Goal: Transaction & Acquisition: Purchase product/service

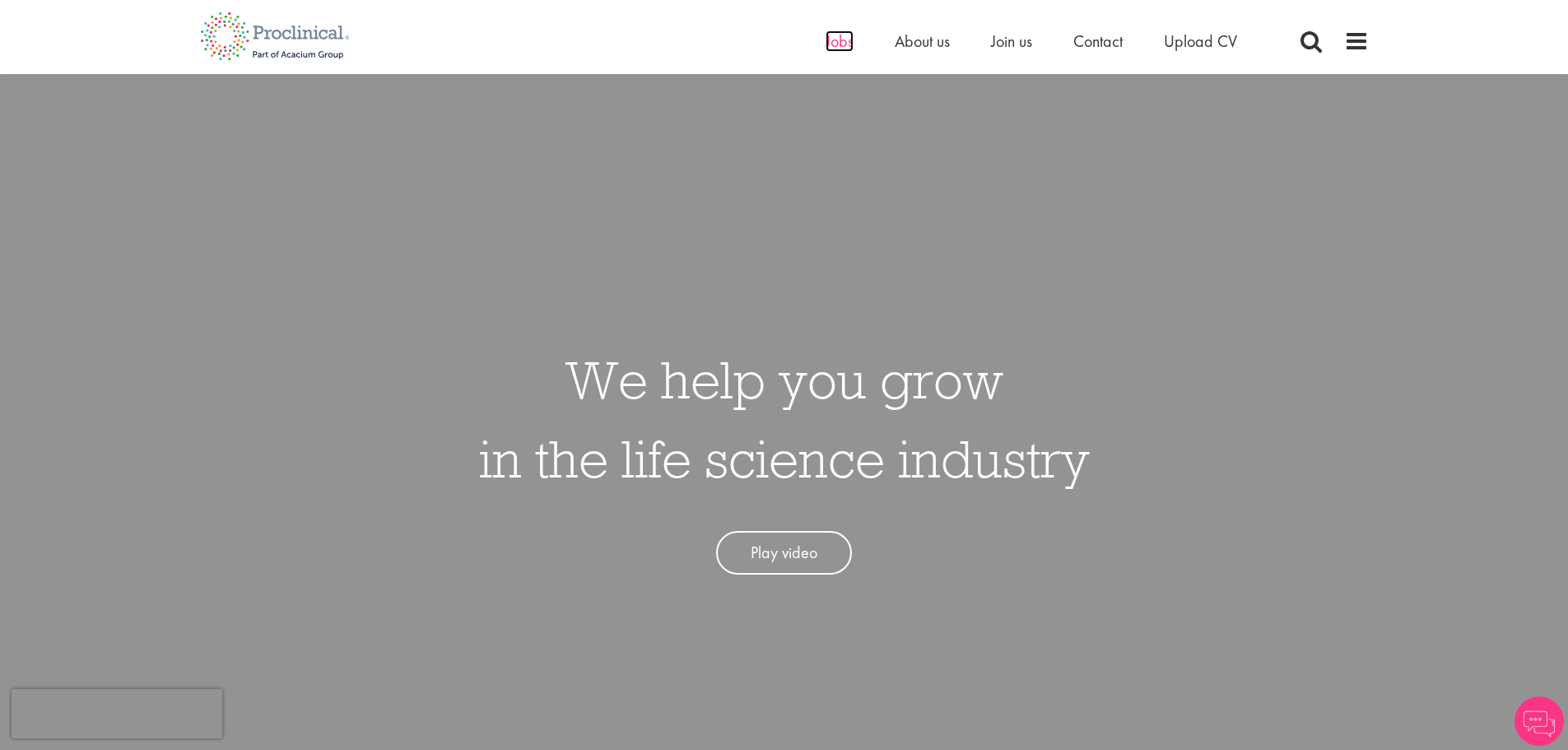
click at [839, 51] on span "Jobs" at bounding box center [839, 41] width 28 height 21
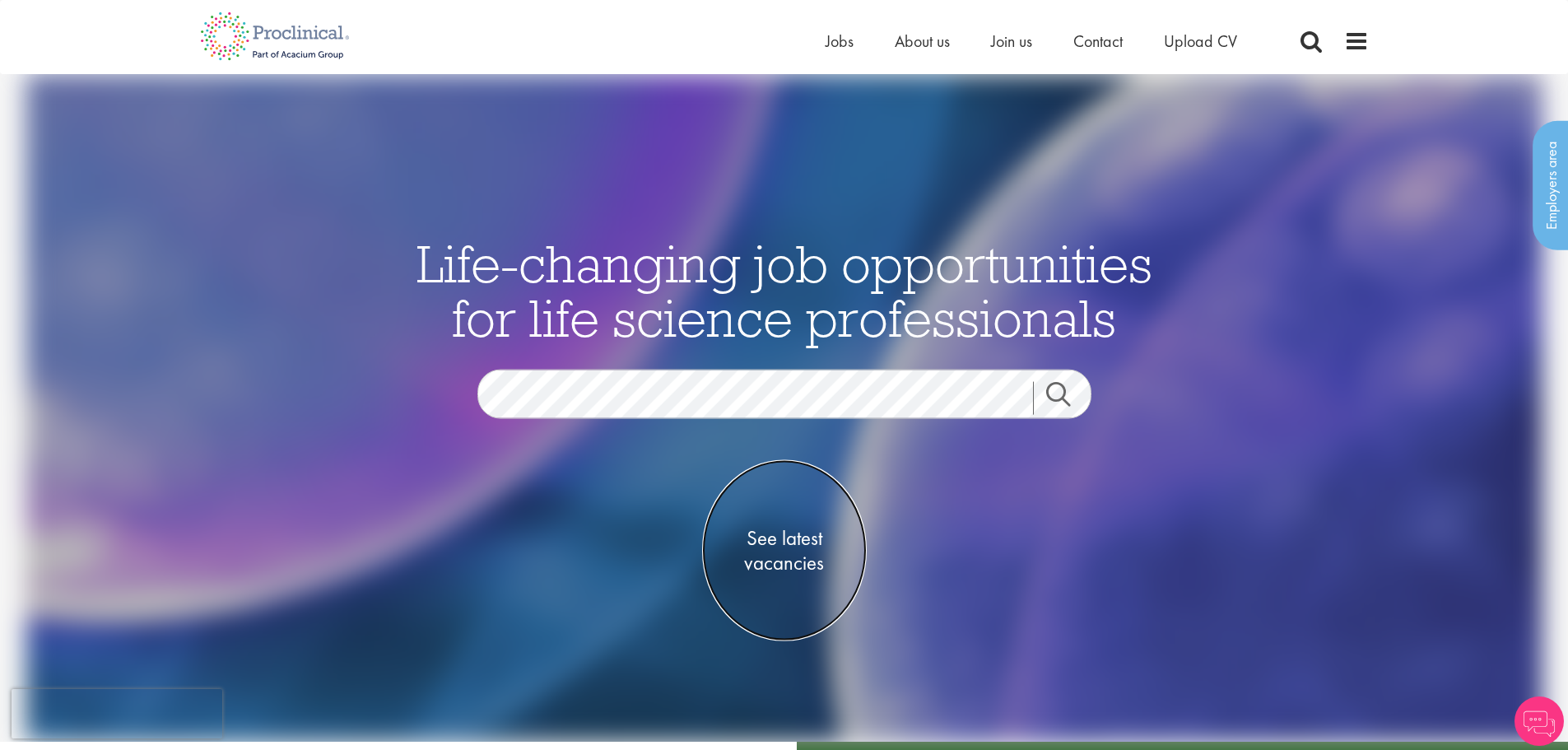
click at [786, 545] on span "See latest vacancies" at bounding box center [784, 551] width 164 height 50
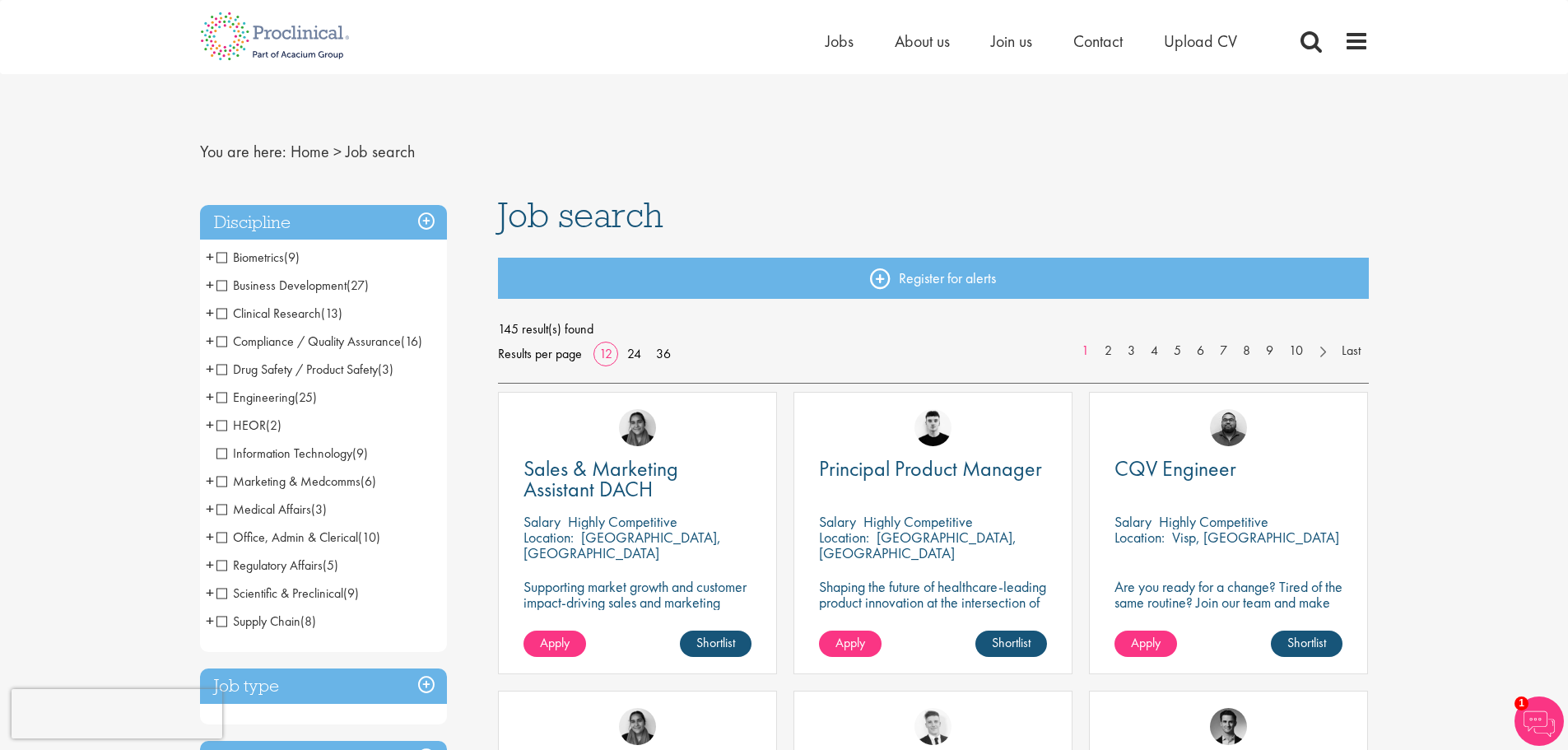
click at [218, 562] on span "Regulatory Affairs" at bounding box center [269, 564] width 107 height 17
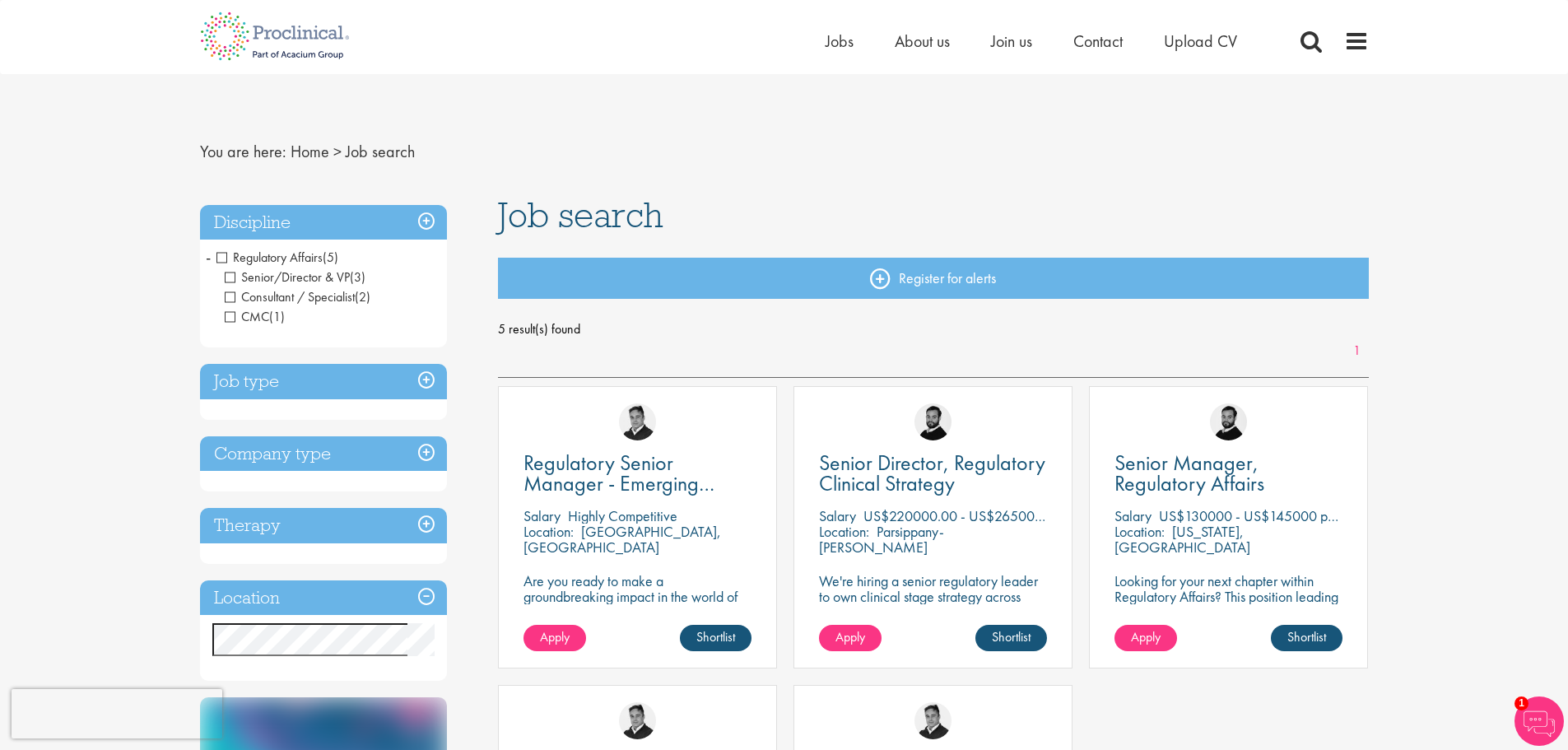
click at [226, 254] on span "Regulatory Affairs" at bounding box center [269, 257] width 107 height 17
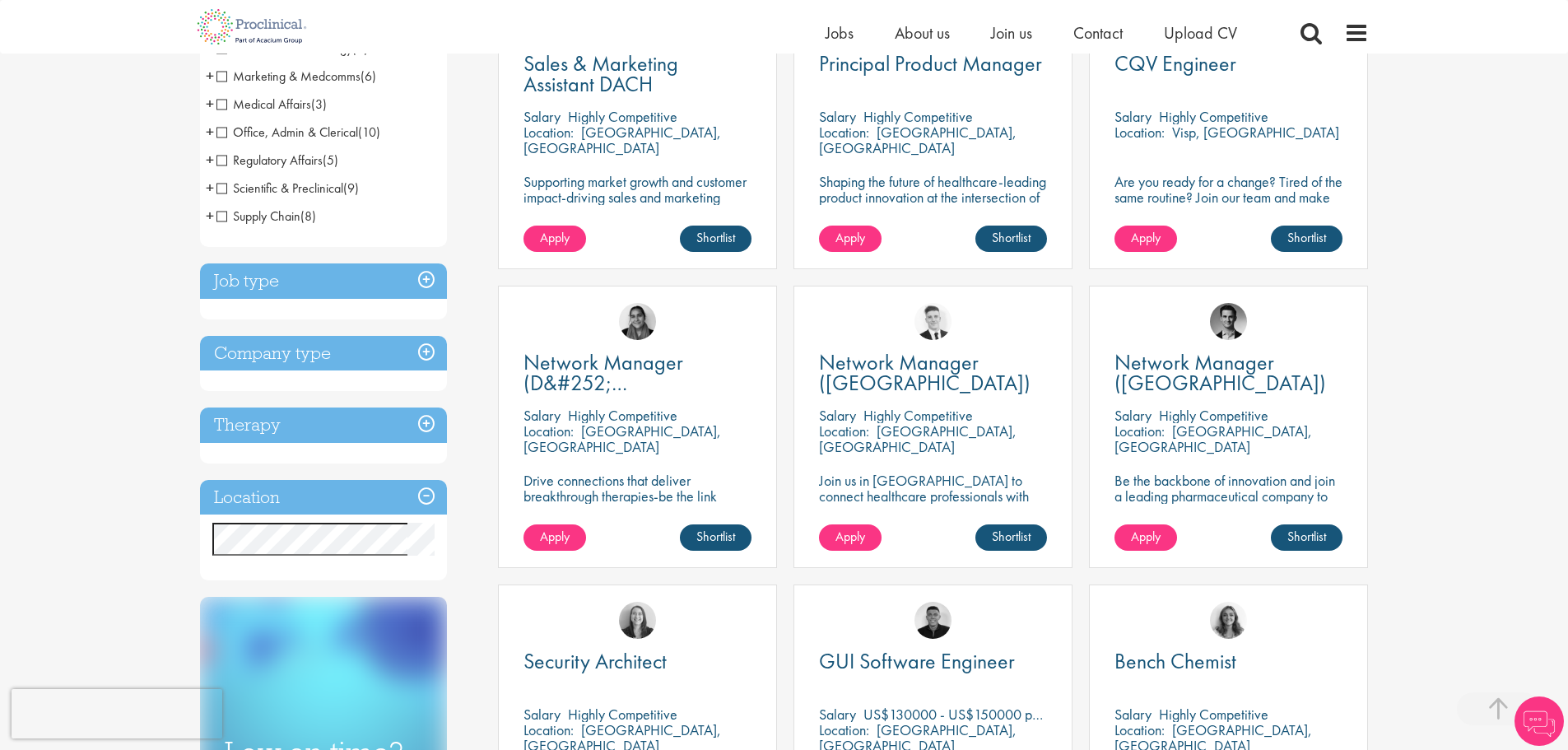
scroll to position [576, 0]
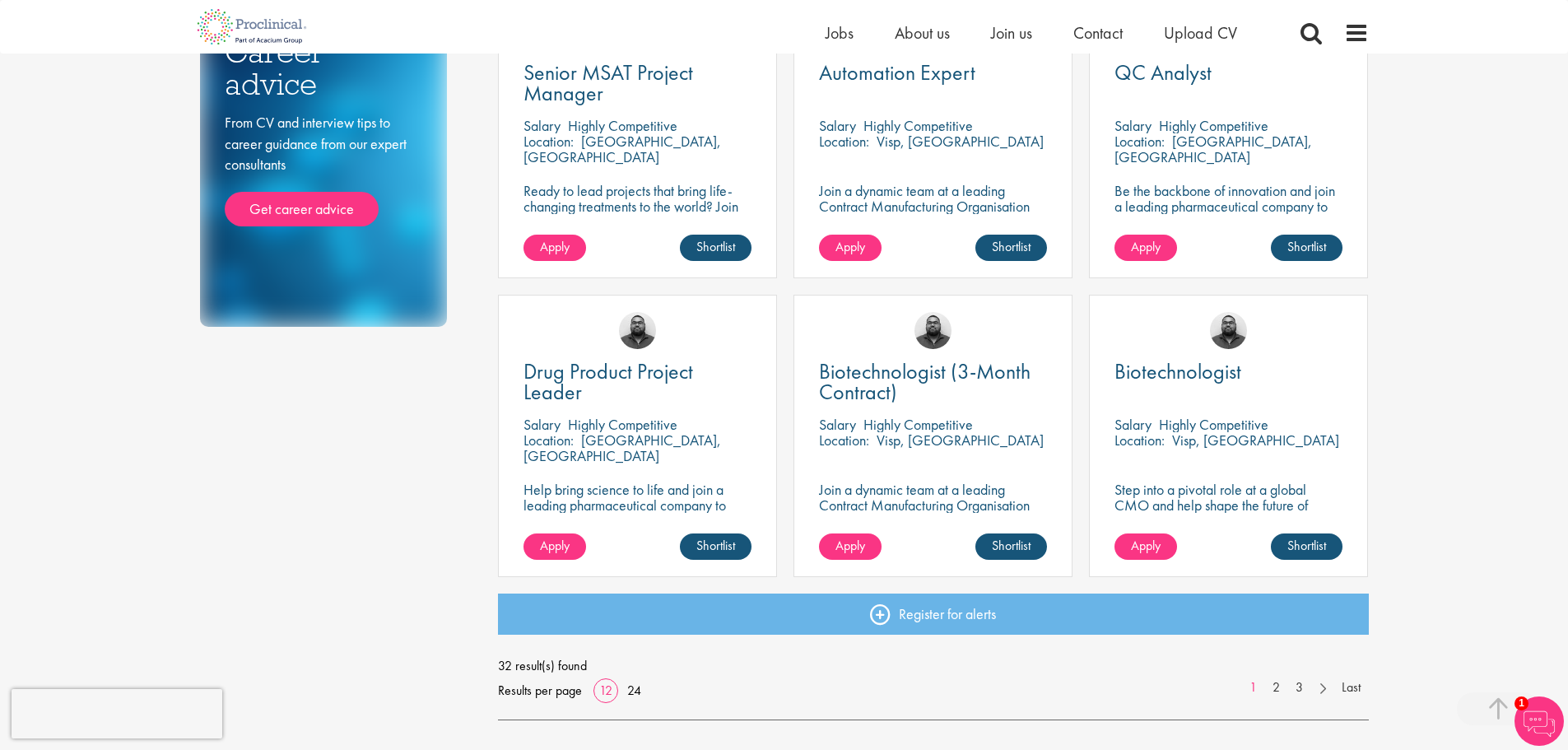
scroll to position [987, 0]
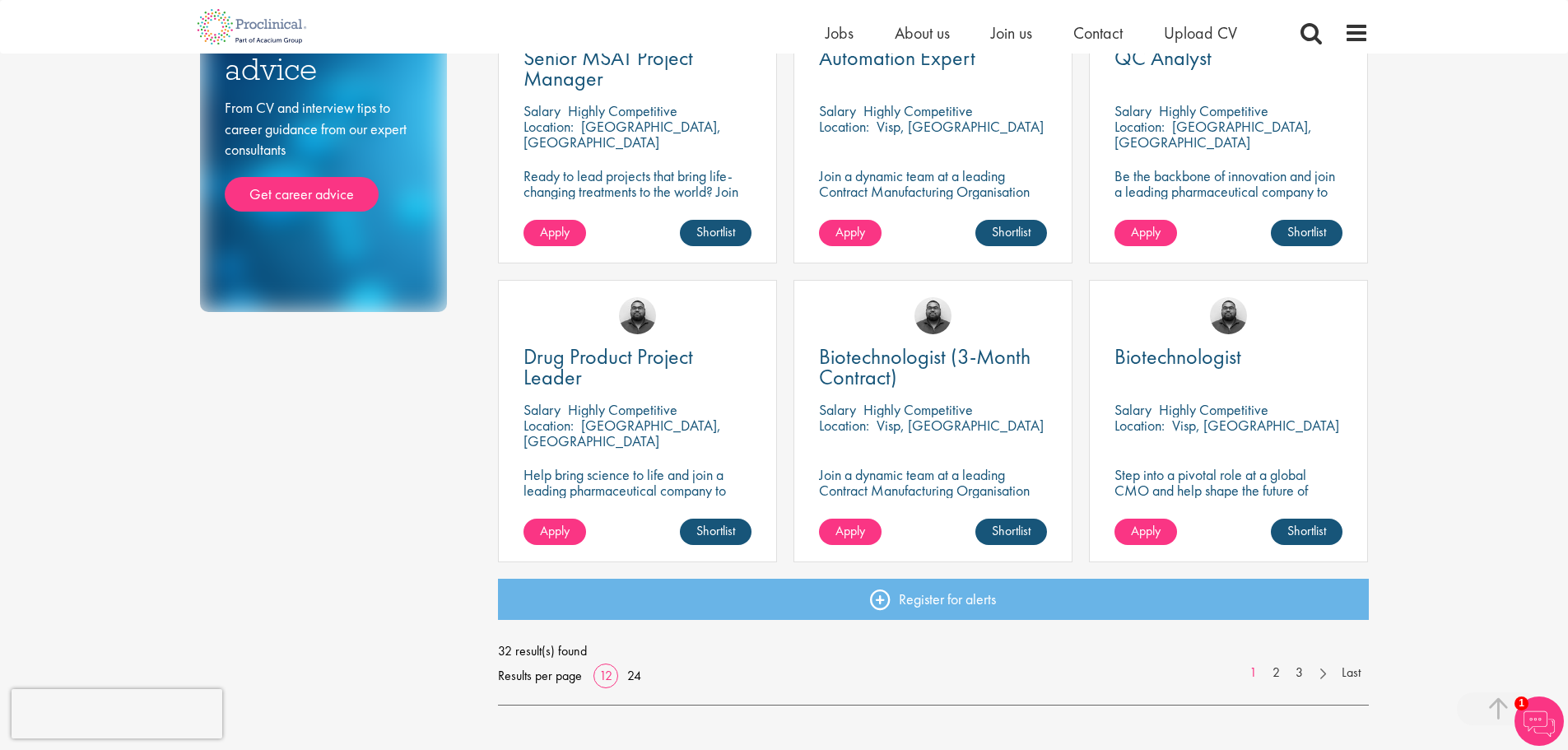
click at [601, 492] on p "Help bring science to life and join a leading pharmaceutical company to play a …" at bounding box center [638, 506] width 228 height 78
click at [603, 346] on span "Drug Product Project Leader" at bounding box center [608, 366] width 169 height 49
